Goal: Task Accomplishment & Management: Use online tool/utility

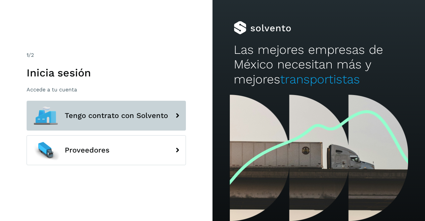
click at [125, 115] on span "Tengo contrato con Solvento" at bounding box center [116, 115] width 103 height 8
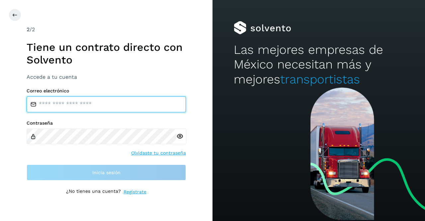
type input "**********"
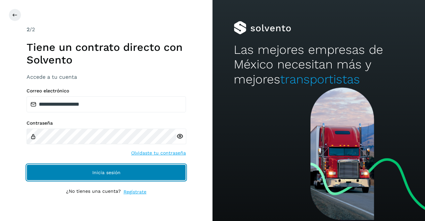
click at [129, 170] on button "Inicia sesión" at bounding box center [106, 172] width 159 height 16
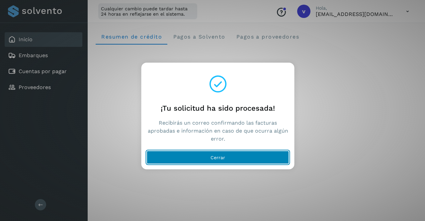
click at [198, 163] on button "Cerrar" at bounding box center [218, 156] width 142 height 13
